Goal: Transaction & Acquisition: Purchase product/service

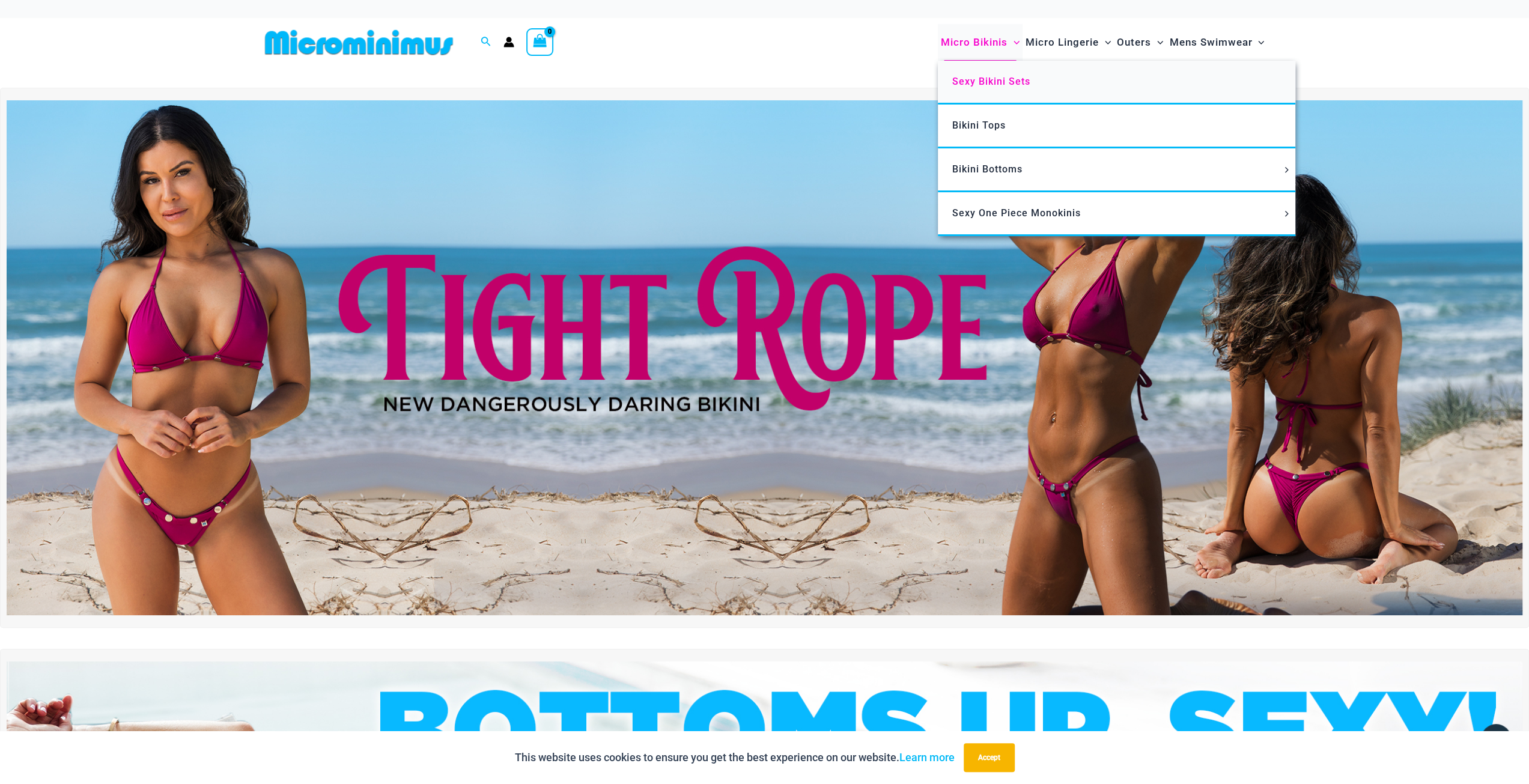
click at [974, 77] on span "Sexy Bikini Sets" at bounding box center [991, 81] width 78 height 11
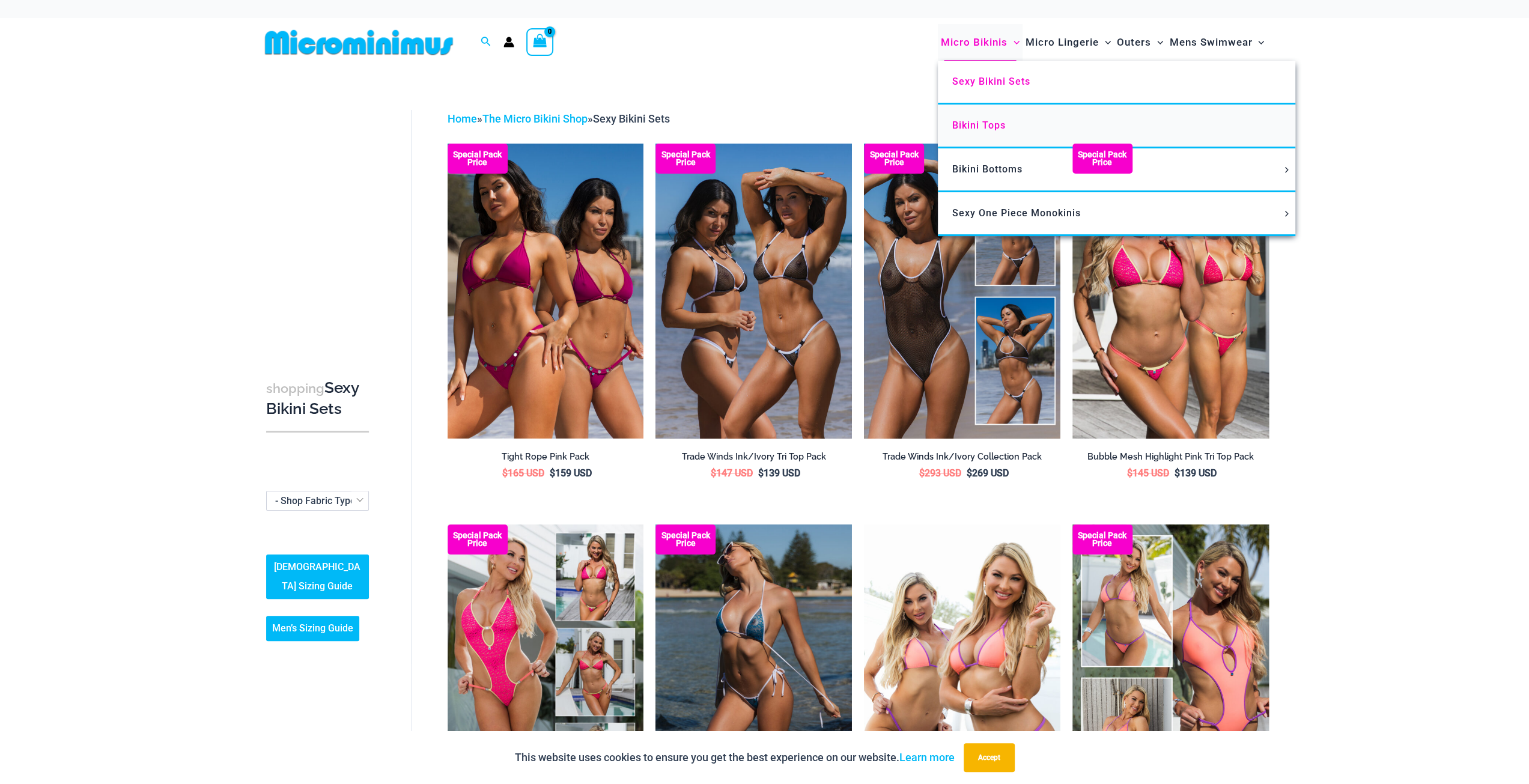
click at [971, 125] on span "Bikini Tops" at bounding box center [979, 125] width 53 height 11
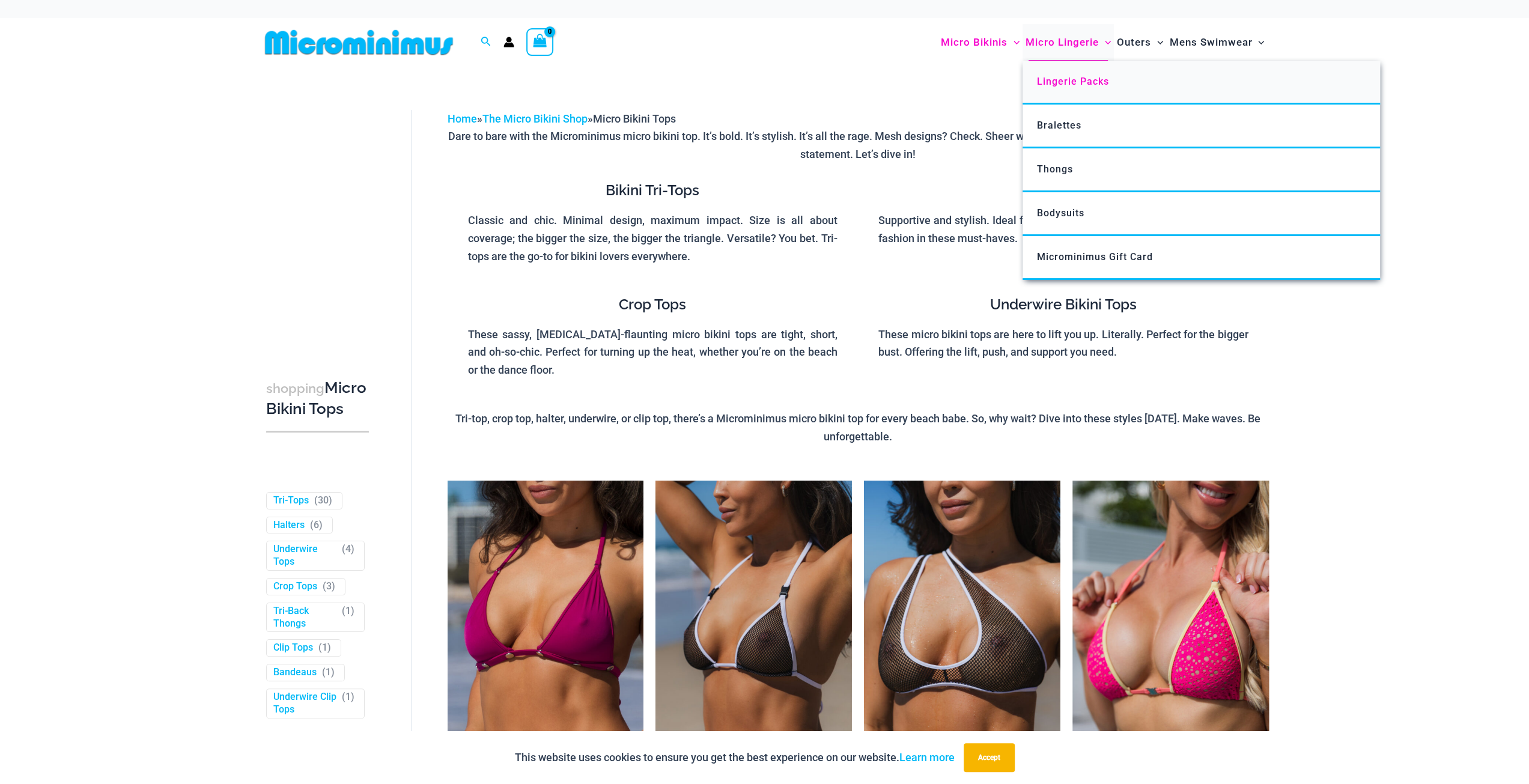
click at [1052, 76] on span "Lingerie Packs" at bounding box center [1073, 81] width 72 height 11
